Goal: Complete application form

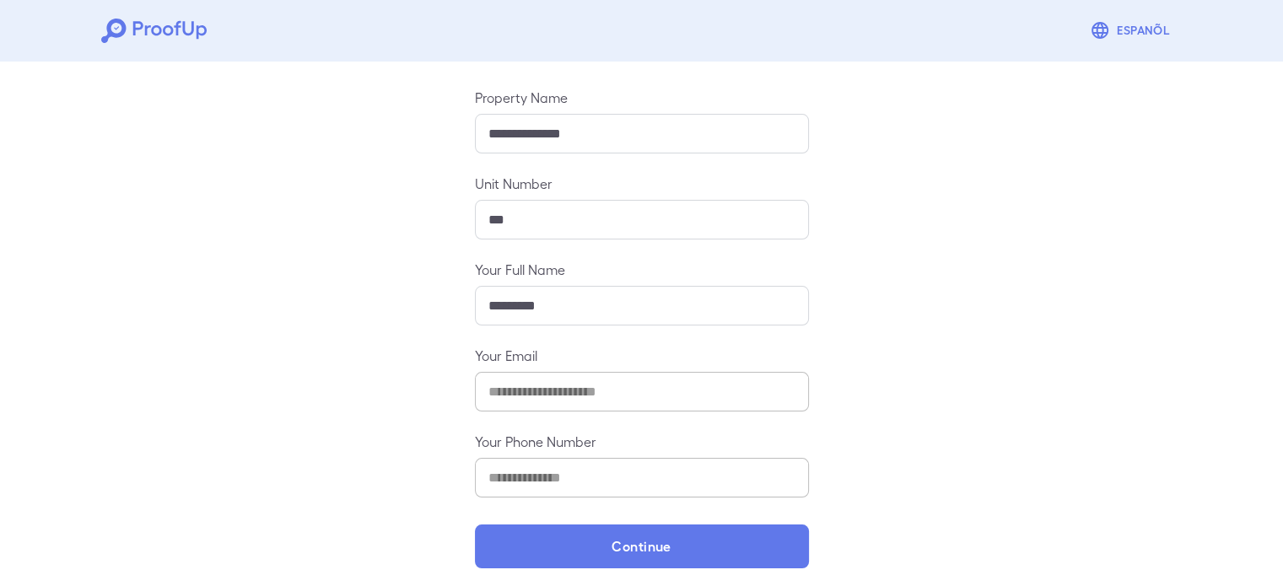
scroll to position [177, 0]
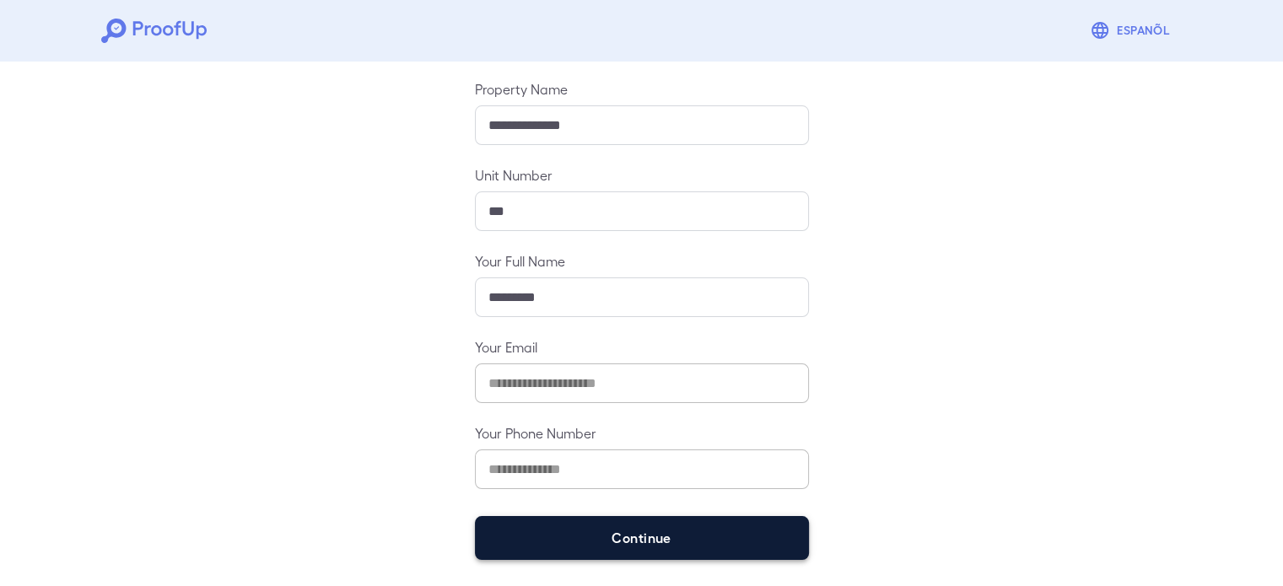
click at [595, 552] on button "Continue" at bounding box center [642, 538] width 334 height 44
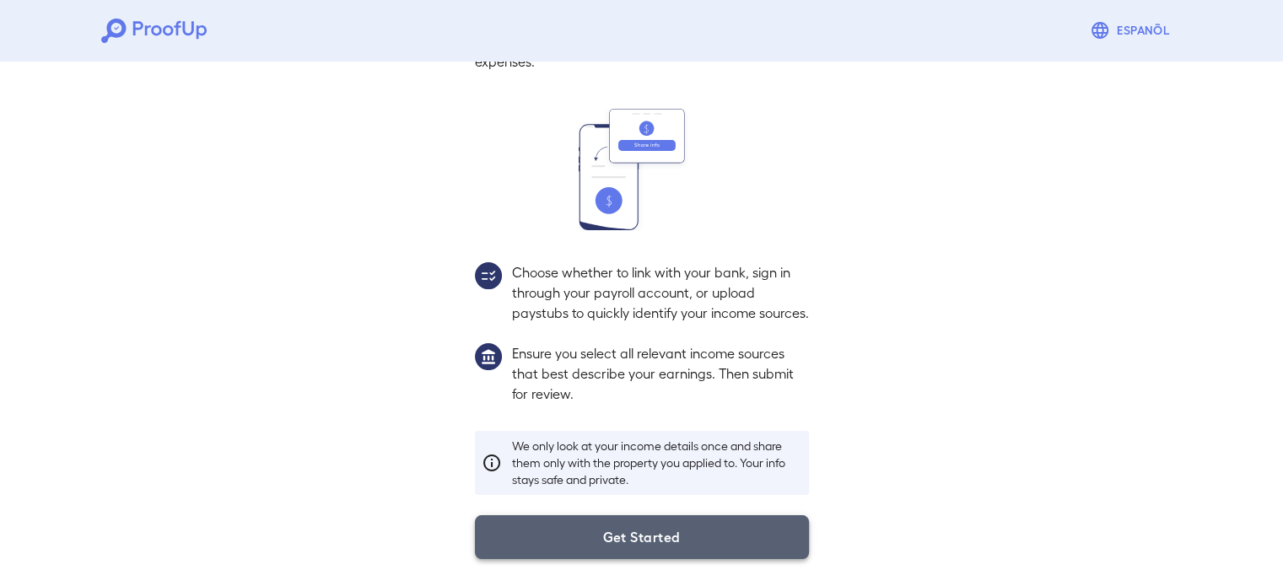
click at [646, 556] on button "Get Started" at bounding box center [642, 537] width 334 height 44
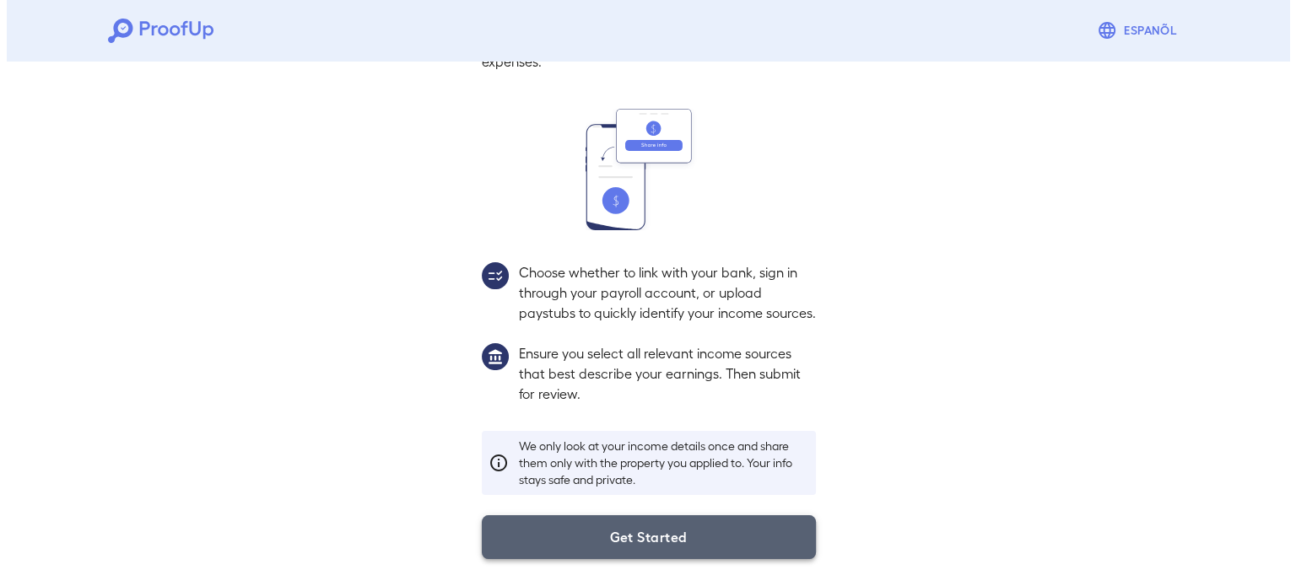
scroll to position [57, 0]
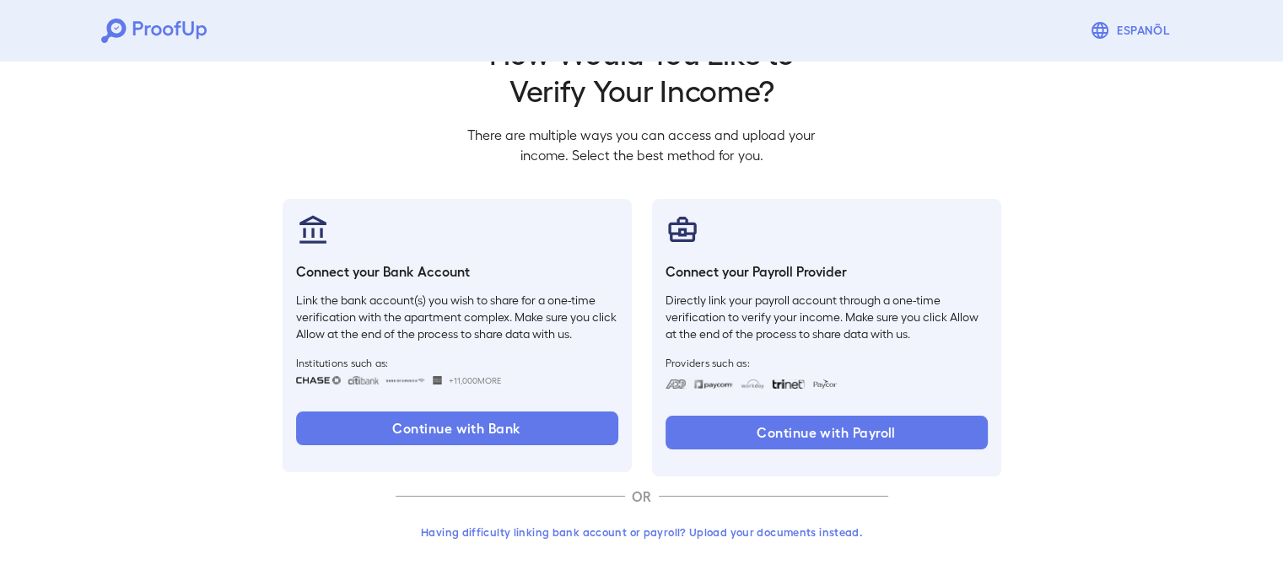
click at [622, 540] on button "Having difficulty linking bank account or payroll? Upload your documents instea…" at bounding box center [642, 532] width 493 height 30
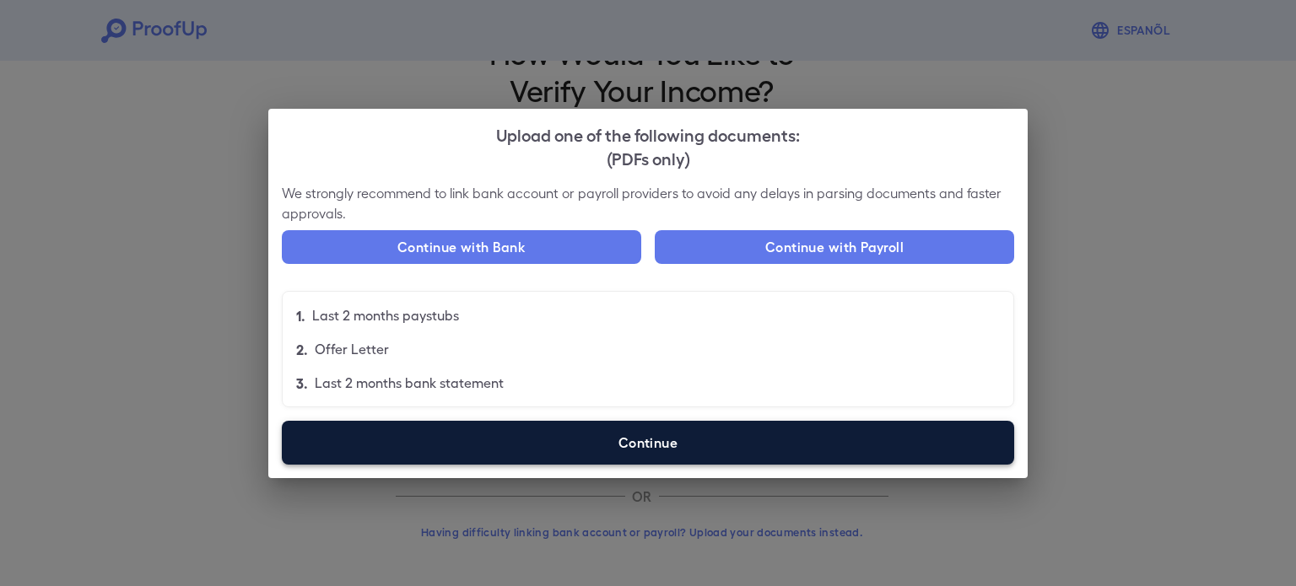
click at [514, 430] on label "Continue" at bounding box center [648, 443] width 732 height 44
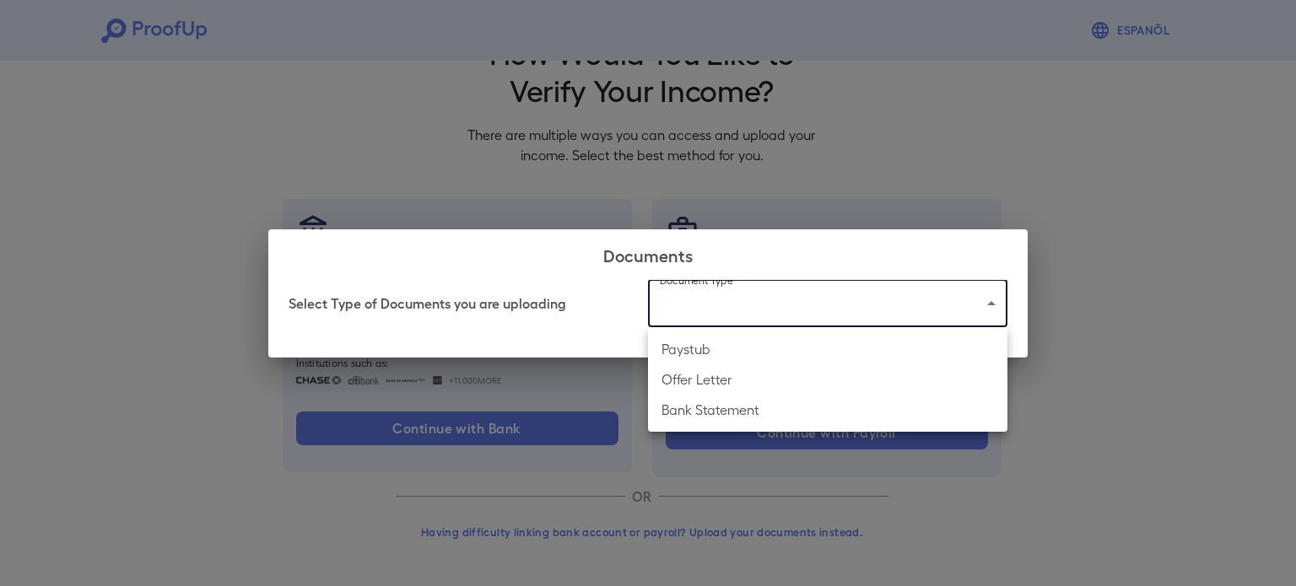
click at [835, 306] on body "Espanõl Go back How Would You Like to Verify Your Income? There are multiple wa…" at bounding box center [648, 265] width 1296 height 644
click at [784, 350] on li "Paystub" at bounding box center [827, 349] width 359 height 30
type input "*******"
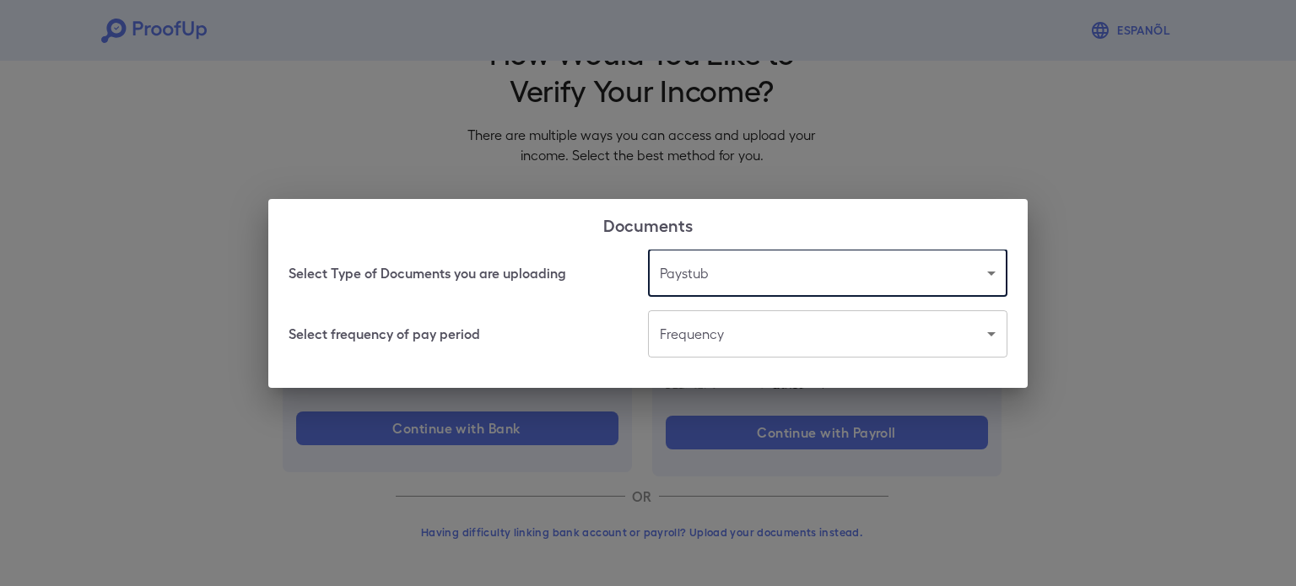
click at [725, 331] on body "Espanõl Go back How Would You Like to Verify Your Income? There are multiple wa…" at bounding box center [648, 265] width 1296 height 644
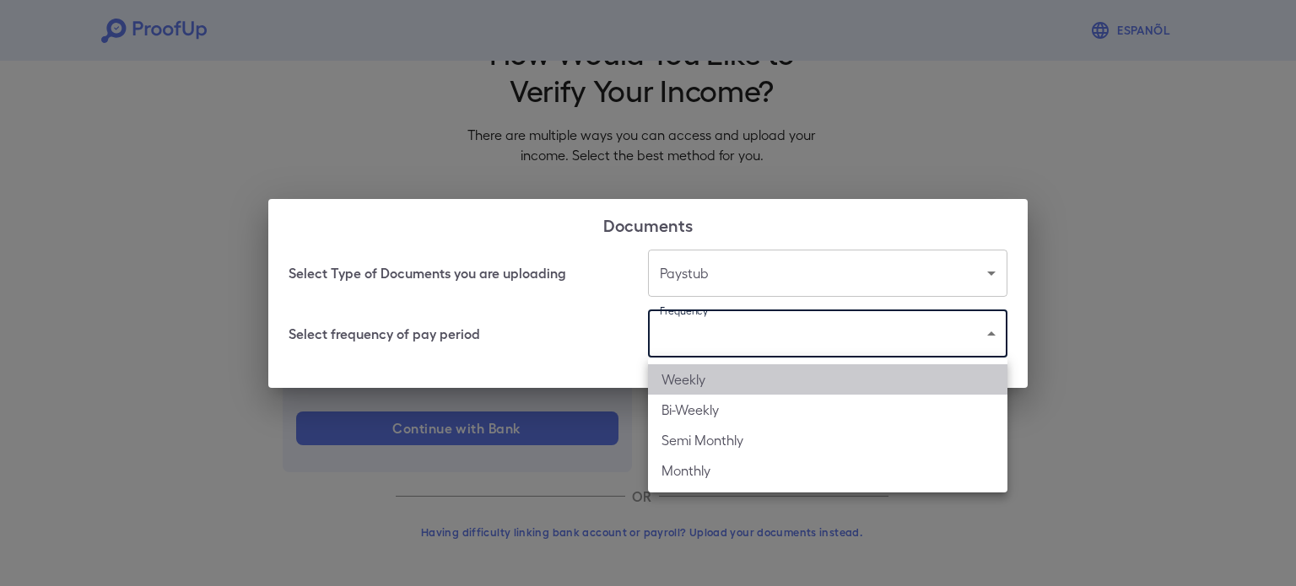
click at [708, 379] on li "Weekly" at bounding box center [827, 379] width 359 height 30
type input "******"
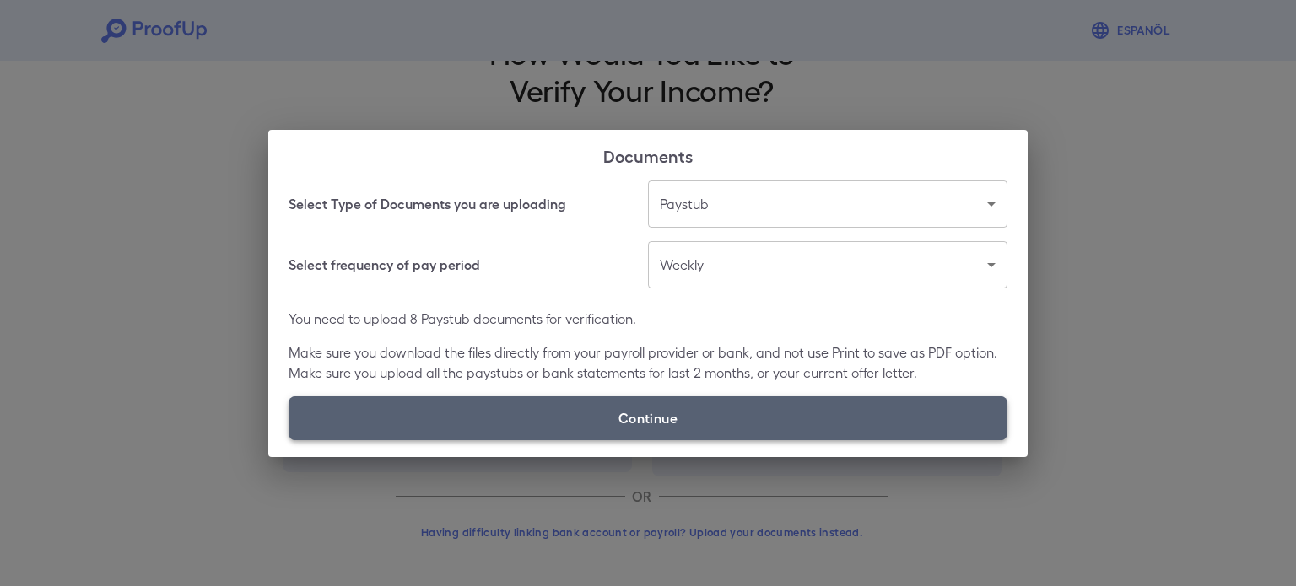
click at [624, 418] on label "Continue" at bounding box center [647, 418] width 719 height 44
click at [289, 439] on input "Continue" at bounding box center [288, 439] width 1 height 1
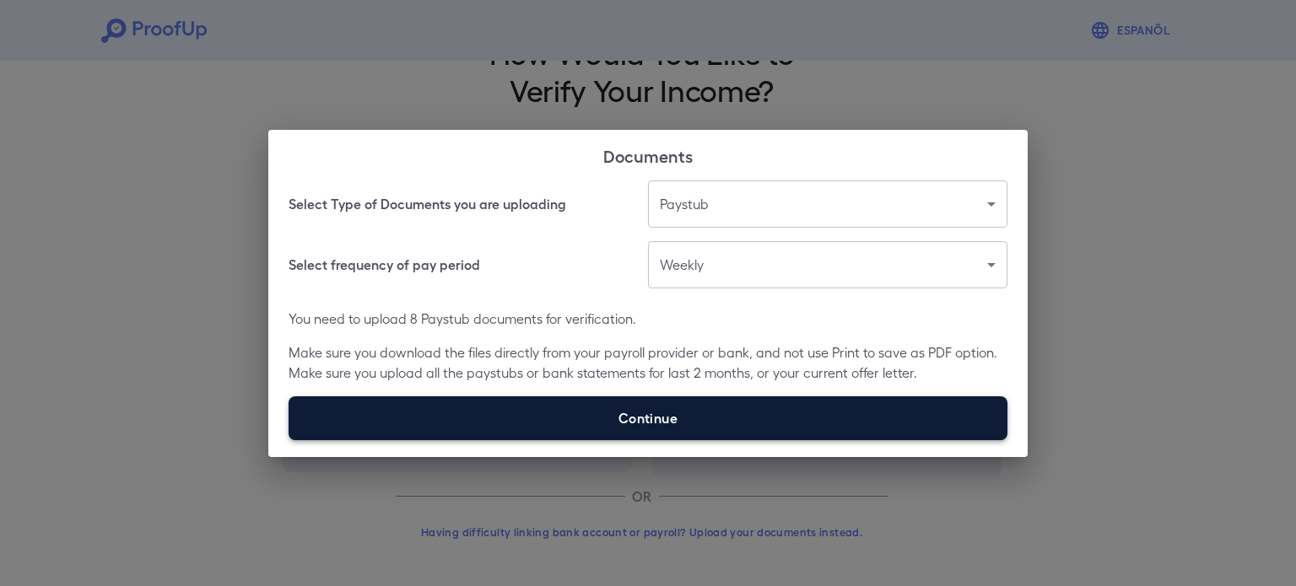
type input "**********"
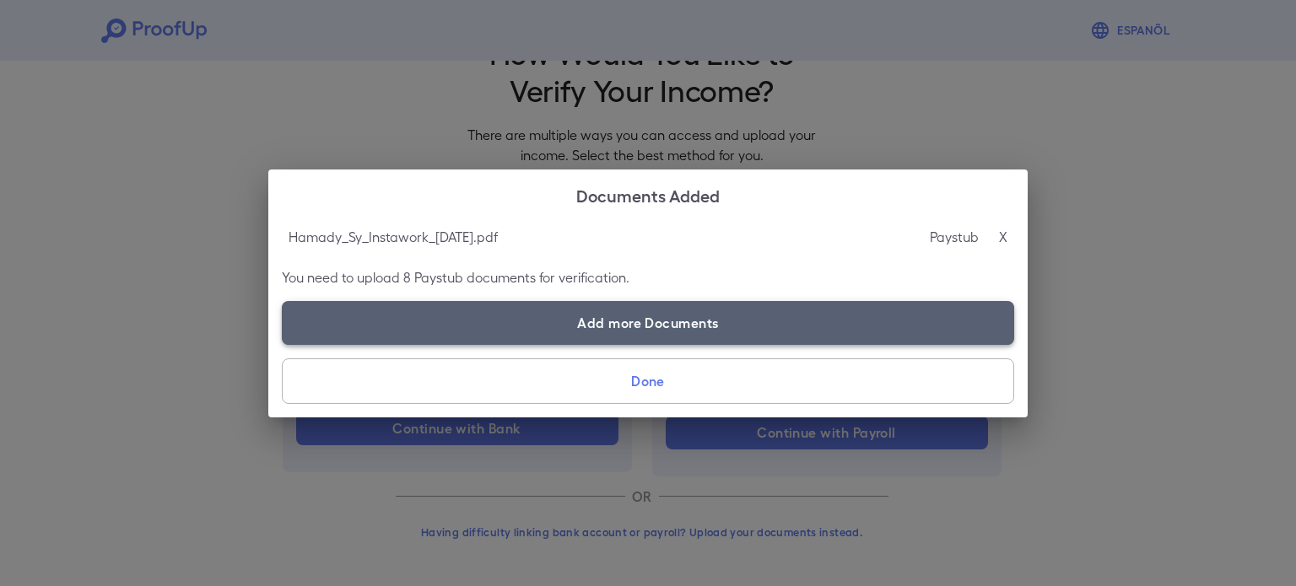
click at [637, 315] on label "Add more Documents" at bounding box center [648, 323] width 732 height 44
click at [283, 344] on input "Add more Documents" at bounding box center [282, 344] width 1 height 1
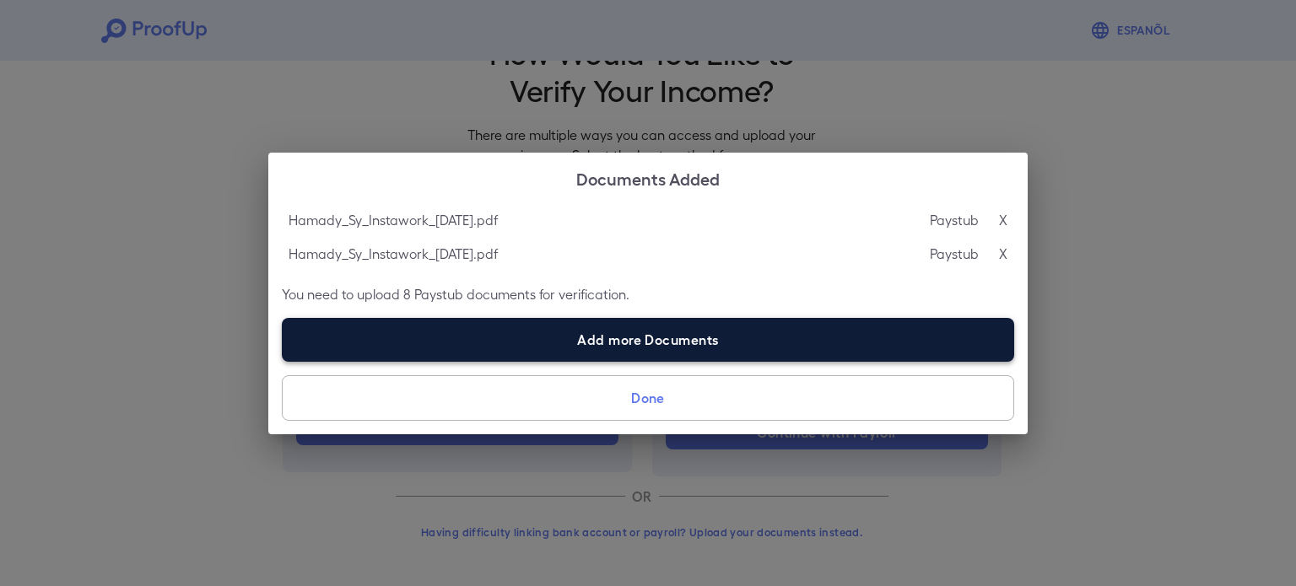
click at [582, 348] on label "Add more Documents" at bounding box center [648, 340] width 732 height 44
click at [283, 361] on input "Add more Documents" at bounding box center [282, 361] width 1 height 1
type input "**********"
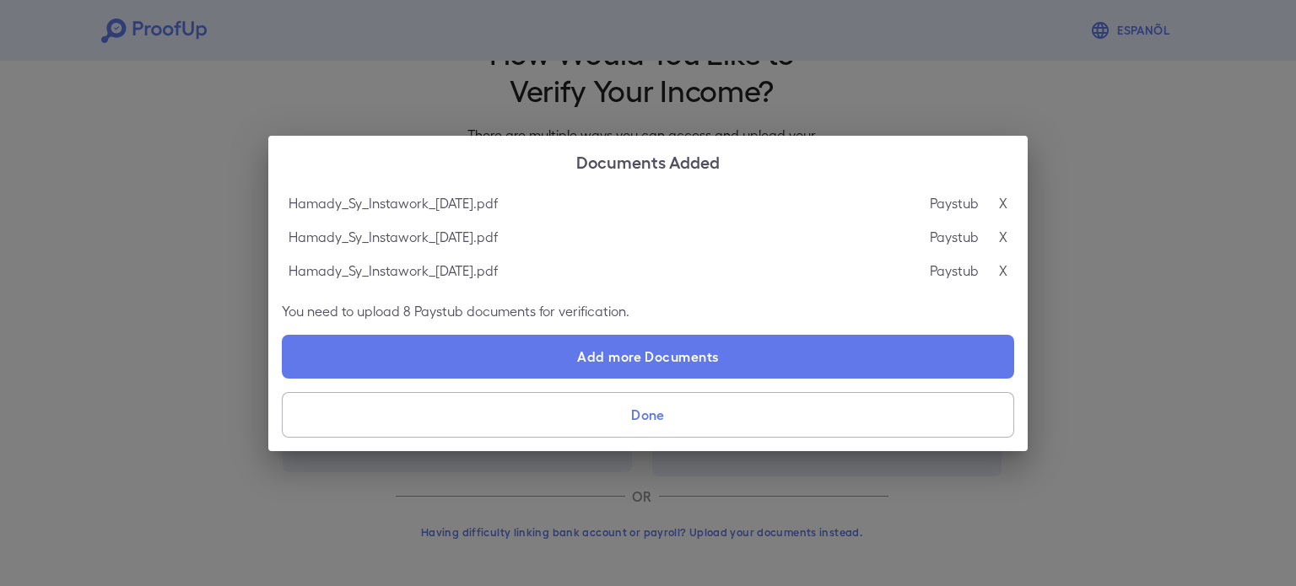
click at [671, 420] on button "Done" at bounding box center [648, 415] width 732 height 46
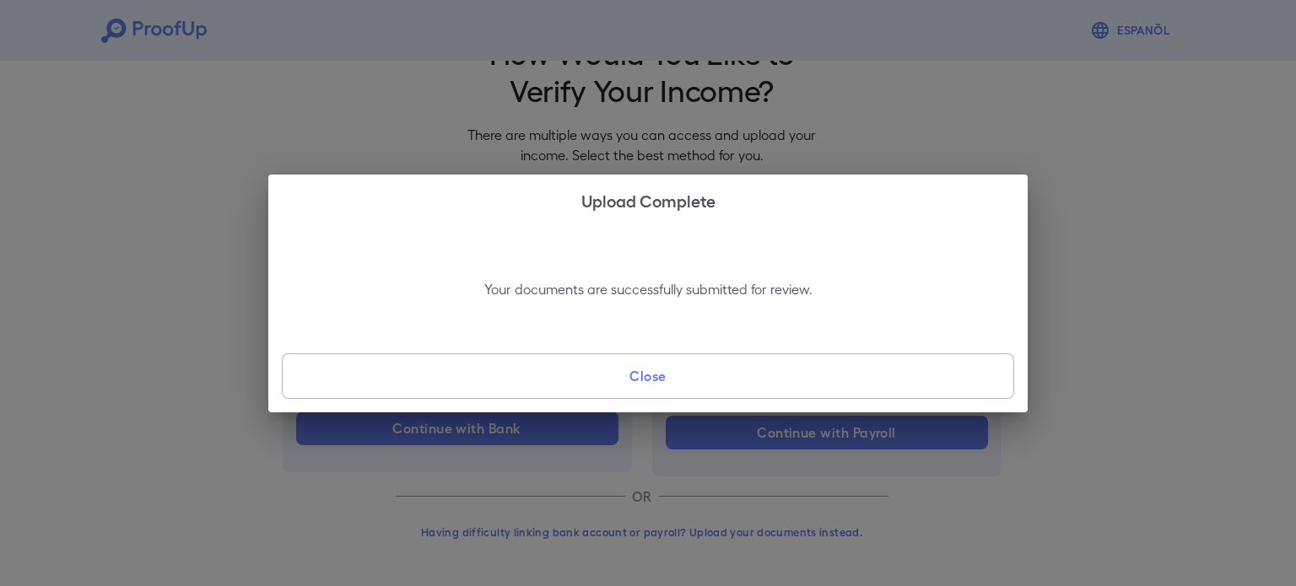
click at [723, 391] on button "Close" at bounding box center [648, 376] width 732 height 46
